Goal: Use online tool/utility

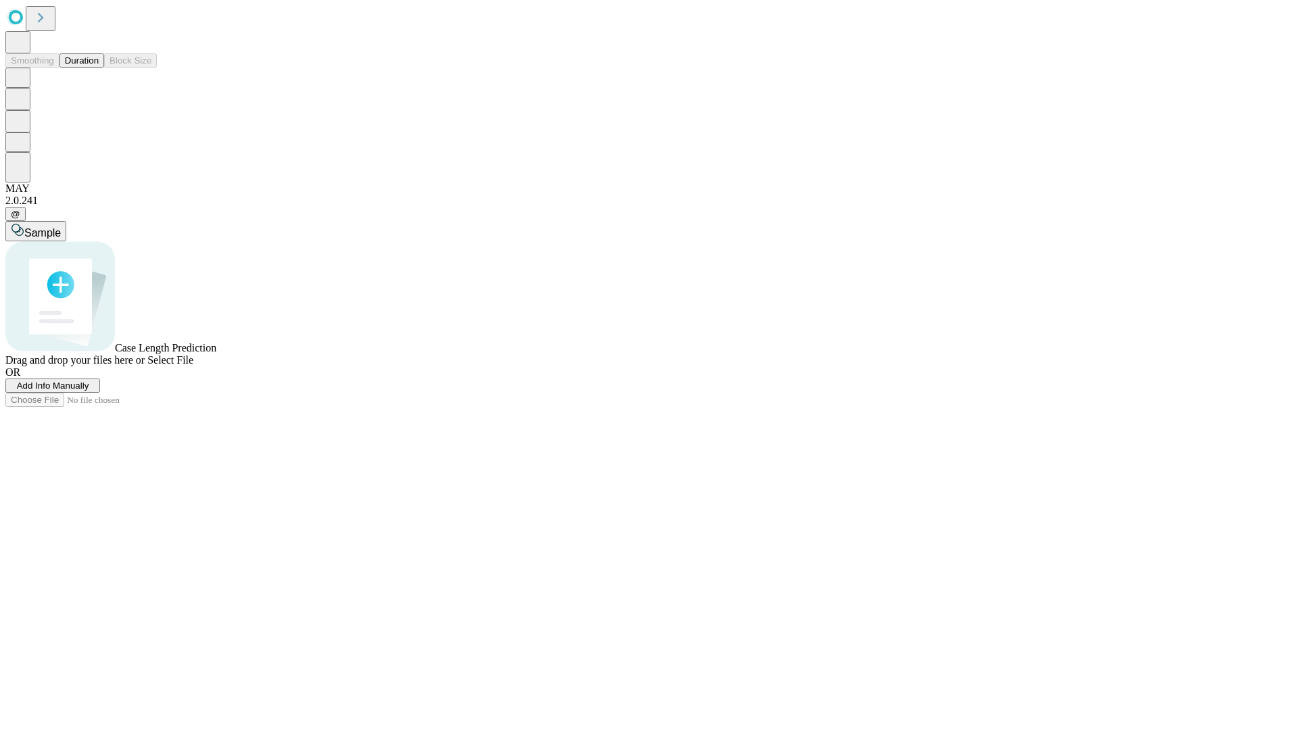
click at [193, 366] on span "Select File" at bounding box center [170, 359] width 46 height 11
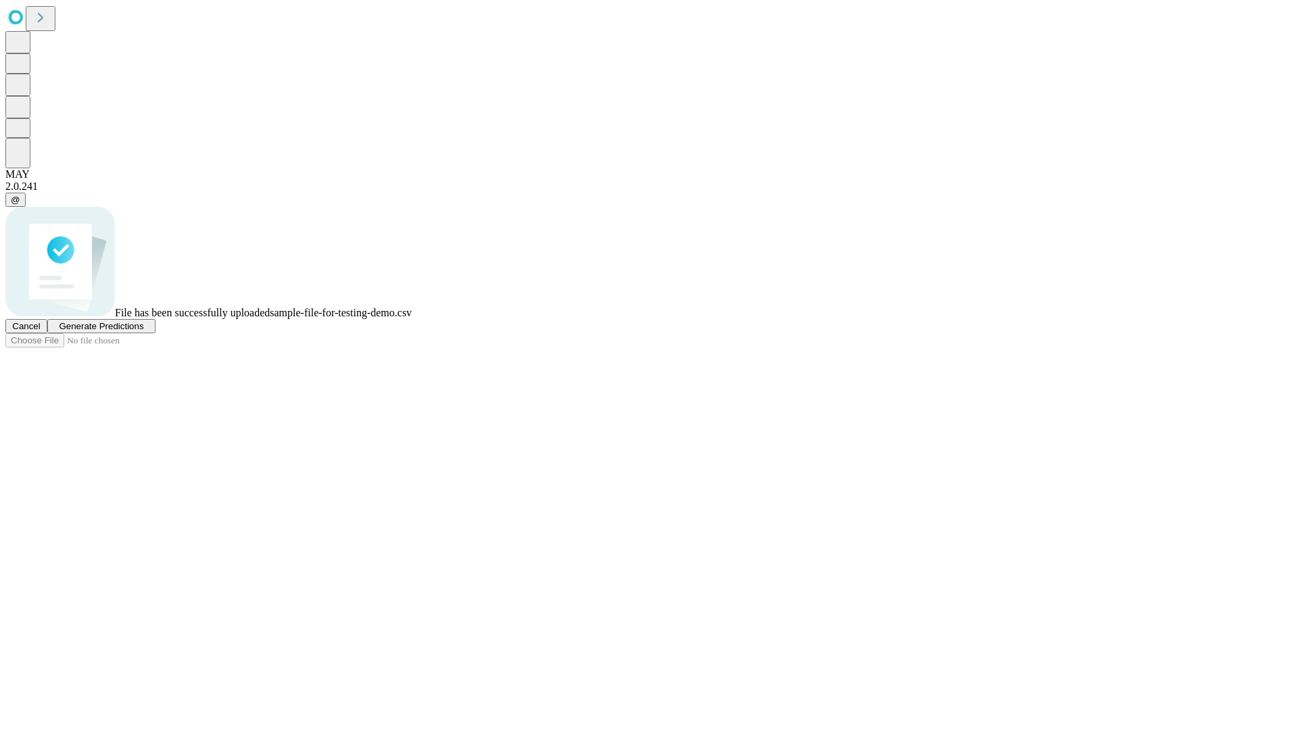
click at [143, 331] on span "Generate Predictions" at bounding box center [101, 326] width 84 height 10
